Goal: Find specific page/section: Find specific page/section

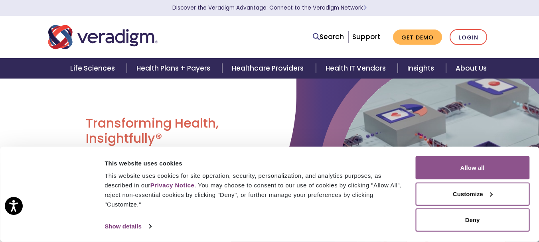
click at [476, 166] on button "Allow all" at bounding box center [472, 167] width 114 height 23
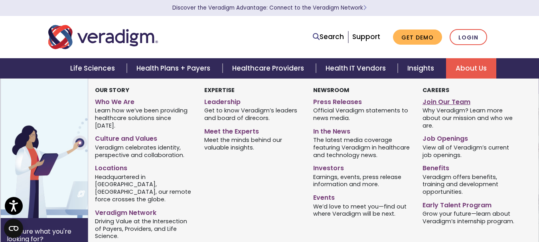
click at [451, 101] on link "Join Our Team" at bounding box center [470, 101] width 97 height 12
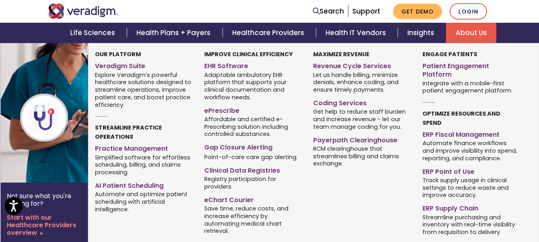
scroll to position [558, 0]
click at [333, 202] on div "Maximize Revenue Revenue Cycle Services Coding Services" at bounding box center [361, 144] width 109 height 188
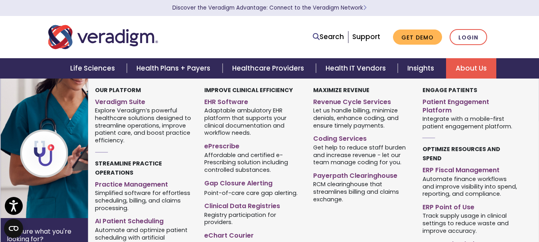
scroll to position [0, 0]
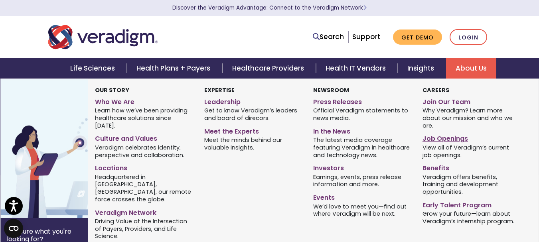
click at [445, 137] on link "Job Openings" at bounding box center [470, 138] width 97 height 12
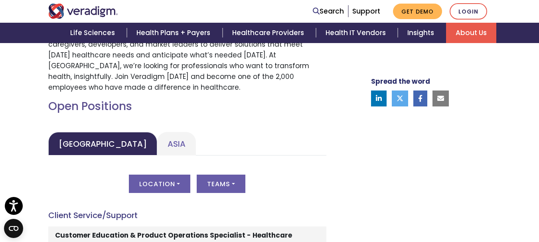
scroll to position [399, 0]
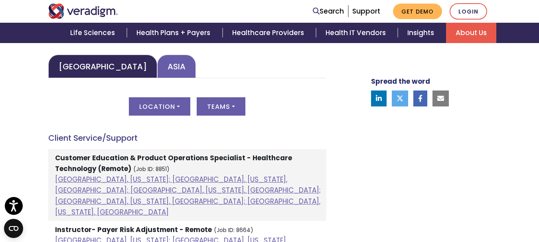
click at [157, 65] on link "Asia" at bounding box center [176, 67] width 39 height 24
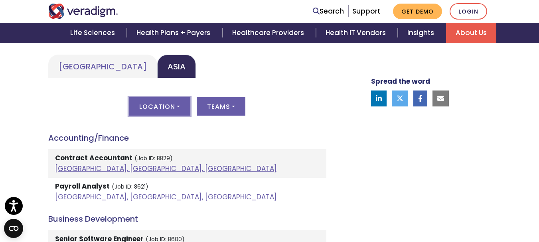
click at [157, 106] on button "Location" at bounding box center [159, 106] width 61 height 18
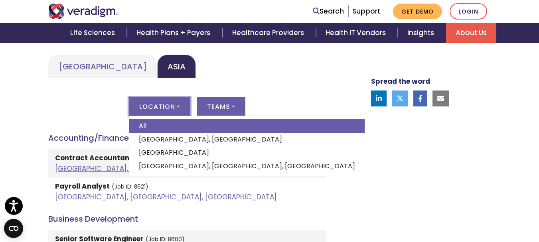
drag, startPoint x: 158, startPoint y: 150, endPoint x: 163, endPoint y: 146, distance: 6.3
click at [158, 150] on link "India" at bounding box center [246, 153] width 235 height 14
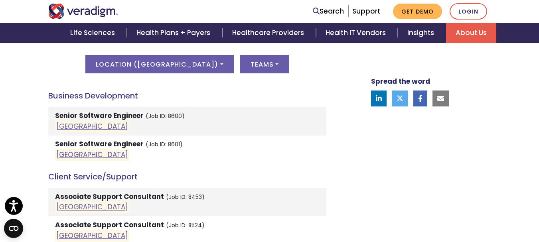
scroll to position [439, 0]
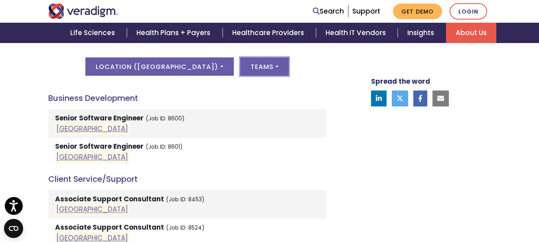
click at [240, 66] on button "Teams" at bounding box center [264, 66] width 49 height 18
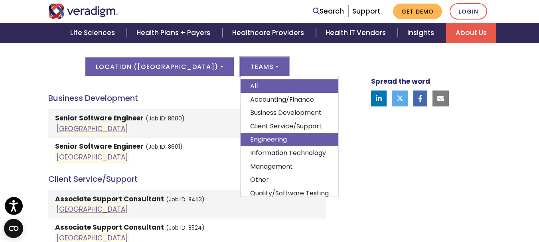
scroll to position [39, 0]
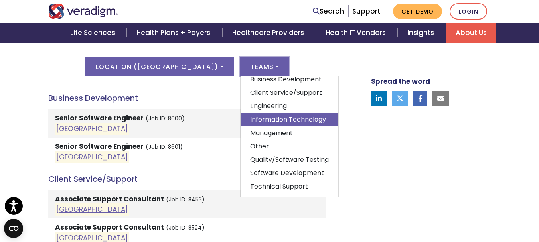
click at [250, 114] on link "Information Technology" at bounding box center [289, 120] width 98 height 14
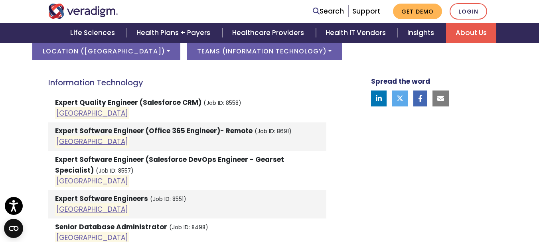
scroll to position [439, 0]
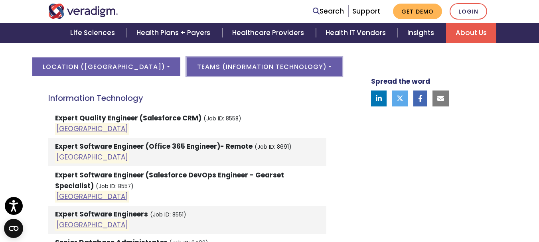
click at [213, 66] on button "Teams ( Information Technology )" at bounding box center [264, 66] width 155 height 18
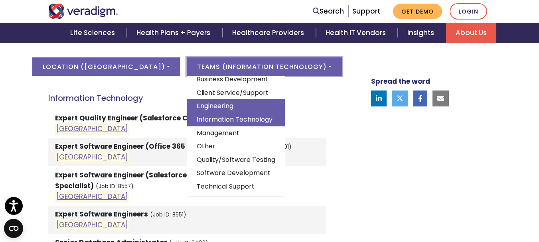
click at [198, 99] on link "Engineering" at bounding box center [236, 106] width 98 height 14
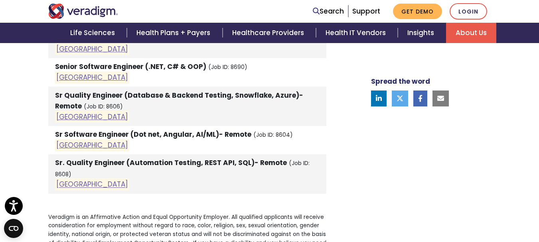
scroll to position [399, 0]
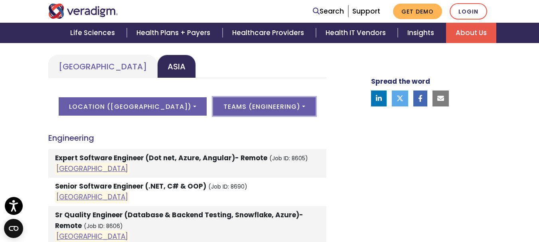
click at [226, 104] on button "Teams ( Engineering )" at bounding box center [264, 106] width 102 height 18
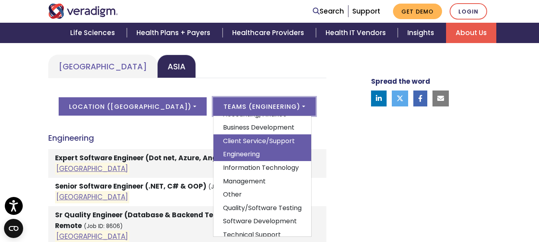
scroll to position [0, 0]
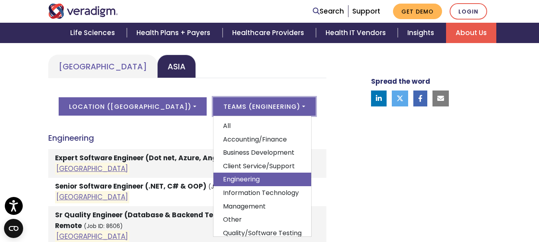
click at [215, 128] on link "All" at bounding box center [262, 126] width 98 height 14
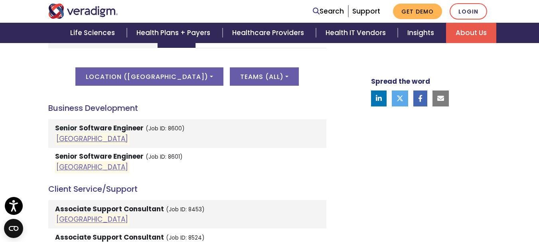
scroll to position [319, 0]
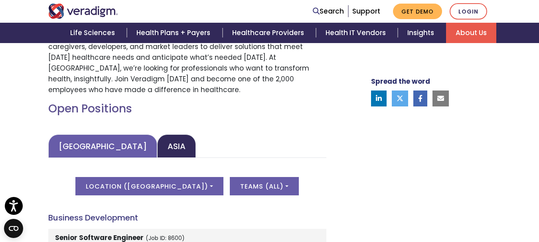
click at [82, 153] on link "United States" at bounding box center [102, 146] width 109 height 24
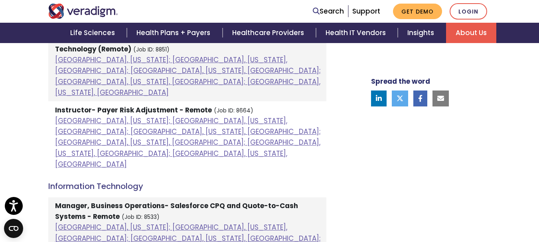
scroll to position [638, 0]
